Goal: Task Accomplishment & Management: Manage account settings

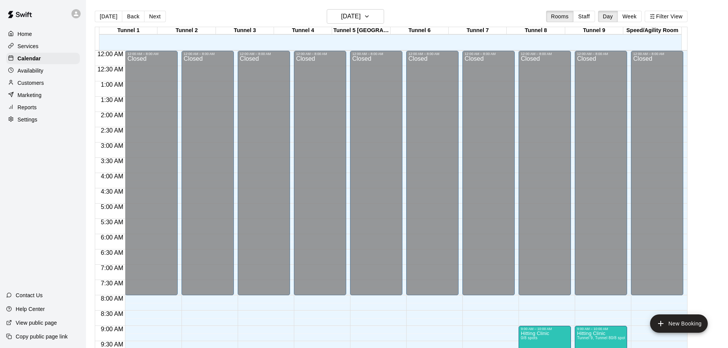
scroll to position [354, 0]
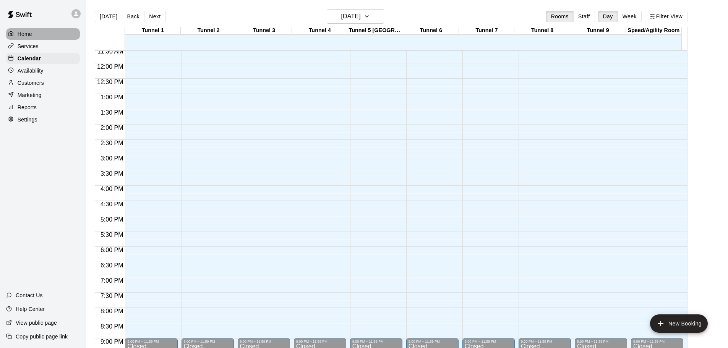
click at [20, 34] on p "Home" at bounding box center [25, 34] width 15 height 8
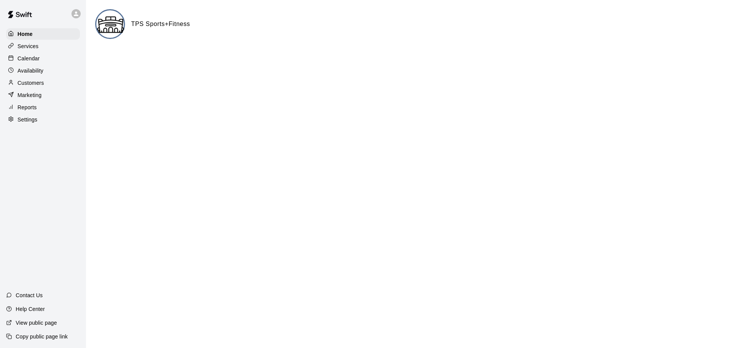
click at [34, 48] on p "Services" at bounding box center [28, 46] width 21 height 8
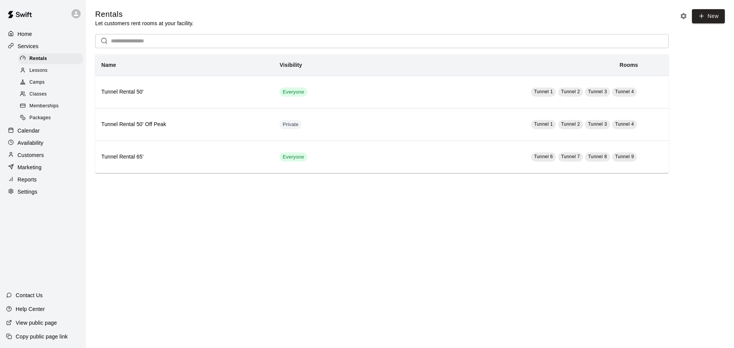
click at [35, 110] on span "Memberships" at bounding box center [43, 106] width 29 height 8
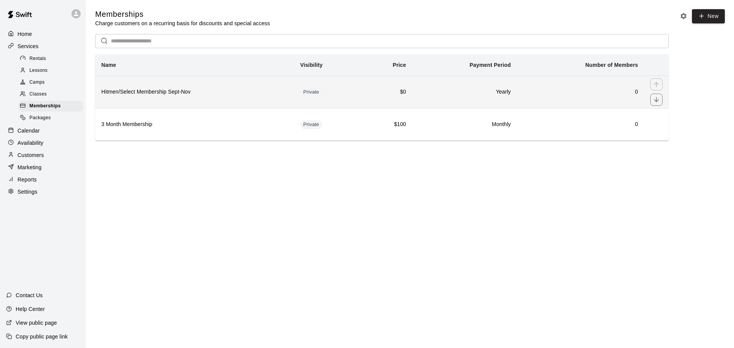
click at [181, 96] on h6 "Hitmen/Select Membership Sept-Nov" at bounding box center [194, 92] width 186 height 8
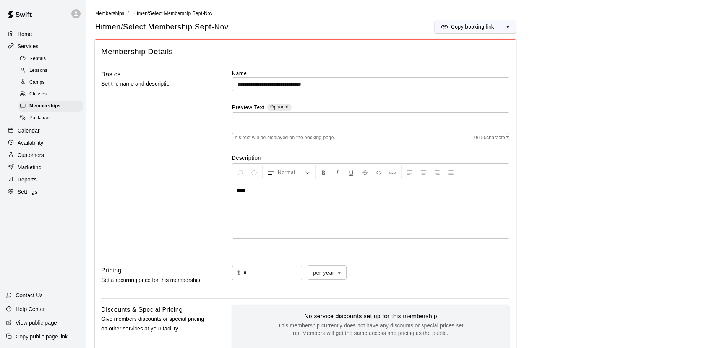
click at [377, 122] on textarea at bounding box center [370, 123] width 267 height 15
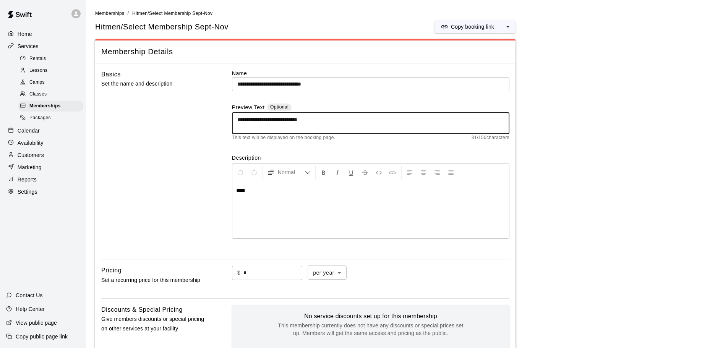
type textarea "**********"
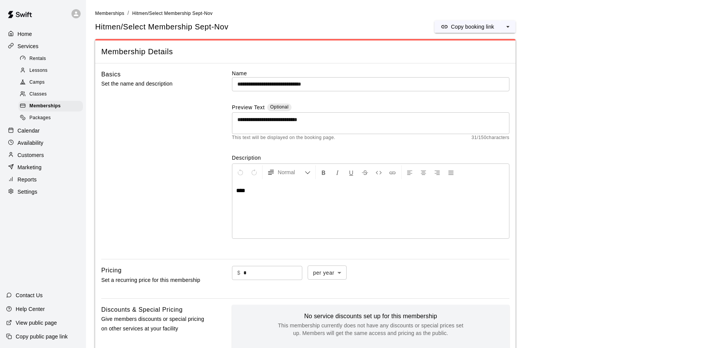
click at [309, 185] on div "****" at bounding box center [370, 209] width 277 height 57
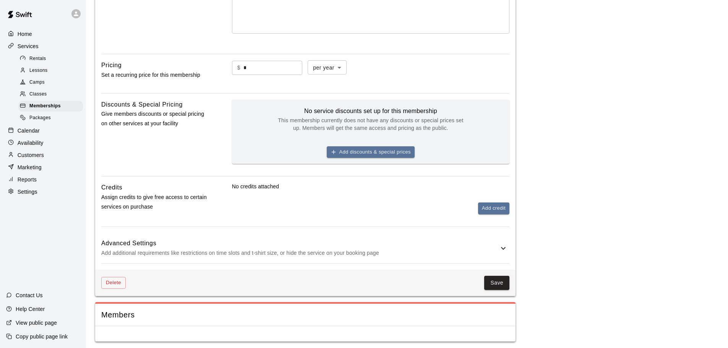
scroll to position [208, 0]
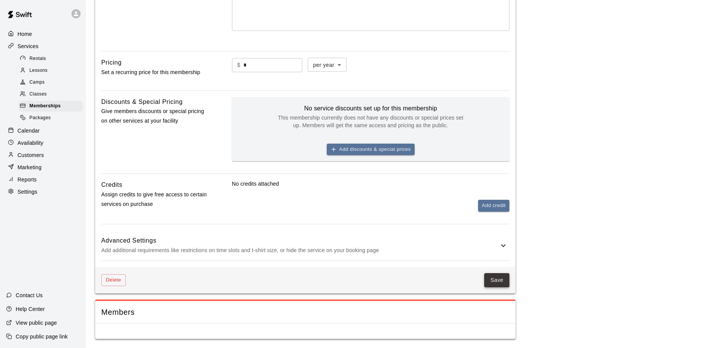
click at [494, 279] on button "Save" at bounding box center [496, 280] width 25 height 14
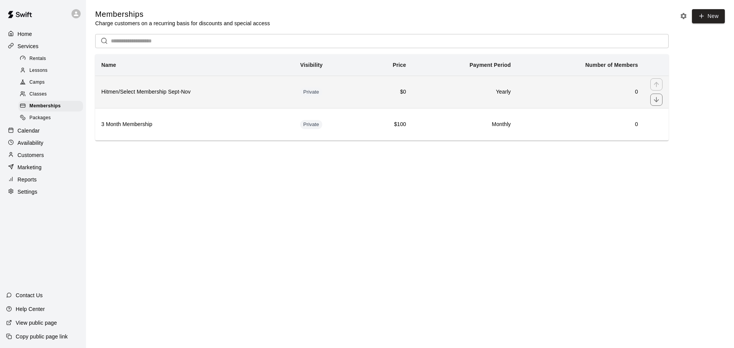
click at [118, 92] on h6 "Hitmen/Select Membership Sept-Nov" at bounding box center [194, 92] width 186 height 8
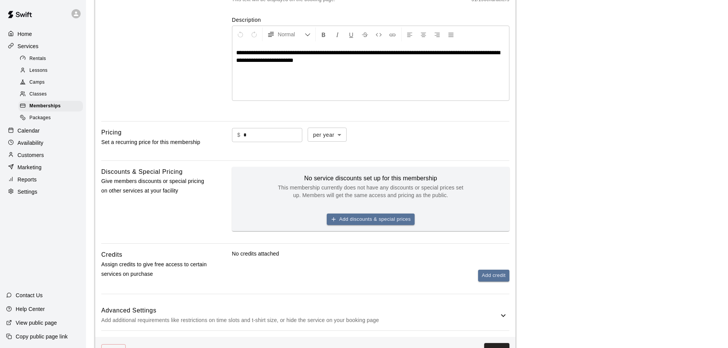
scroll to position [208, 0]
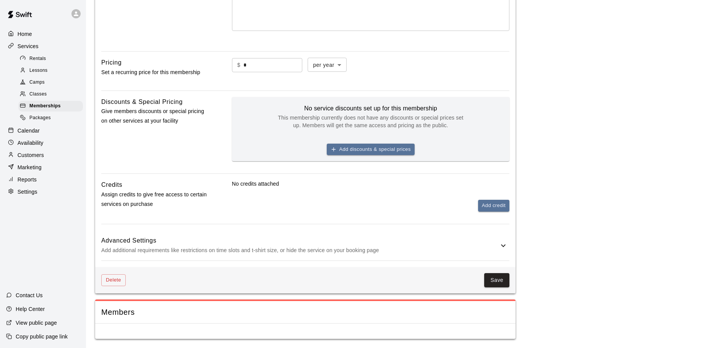
click at [505, 248] on icon at bounding box center [503, 245] width 9 height 9
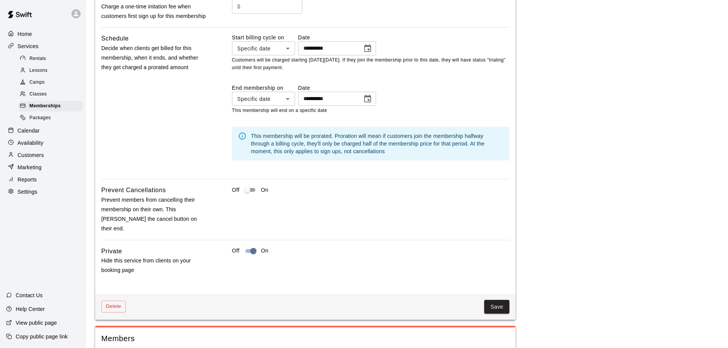
scroll to position [590, 0]
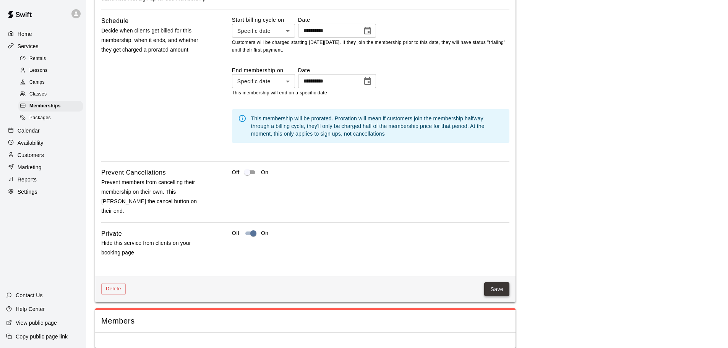
click at [498, 284] on button "Save" at bounding box center [496, 289] width 25 height 14
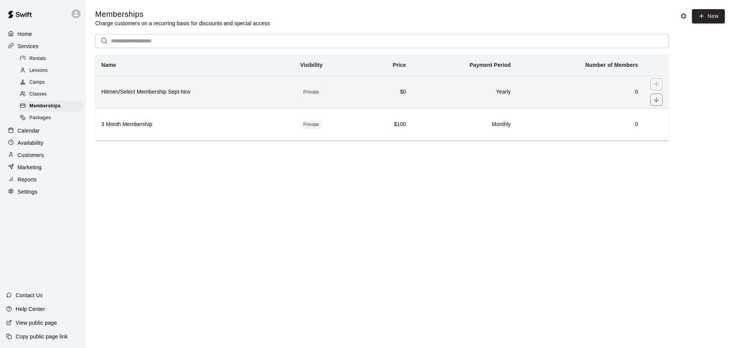
click at [164, 93] on h6 "Hitmen/Select Membership Sept-Nov" at bounding box center [194, 92] width 186 height 8
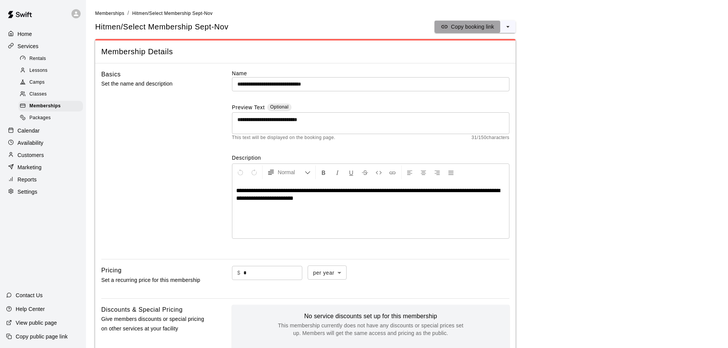
click at [479, 25] on p "Copy booking link" at bounding box center [472, 27] width 43 height 8
click at [351, 118] on textarea "**********" at bounding box center [370, 123] width 267 height 15
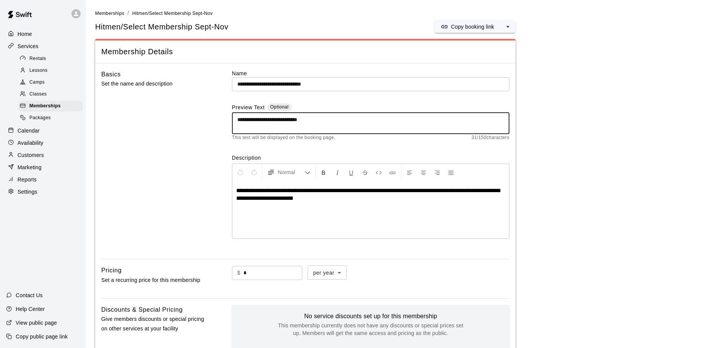
click at [325, 208] on div "**********" at bounding box center [370, 209] width 277 height 57
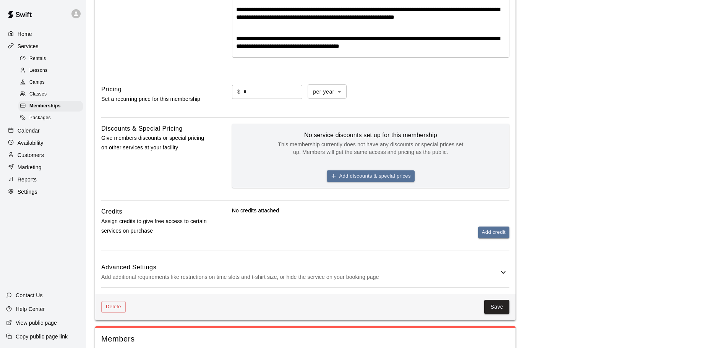
scroll to position [208, 0]
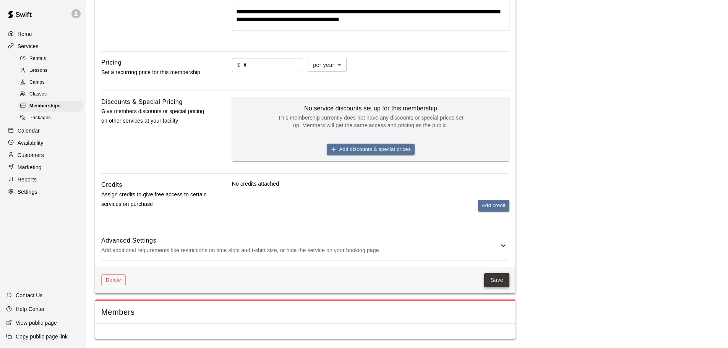
click at [501, 274] on button "Save" at bounding box center [496, 280] width 25 height 14
